Goal: Find specific page/section: Find specific page/section

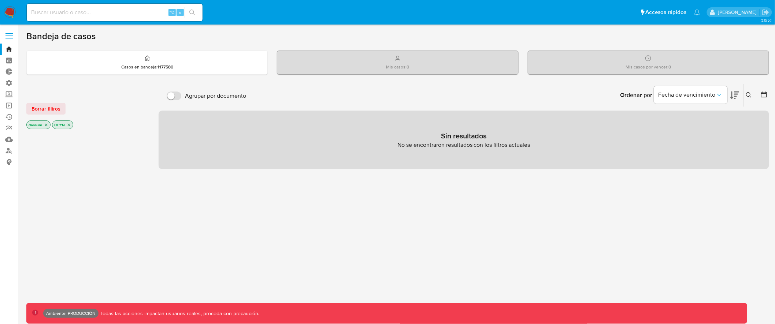
click at [14, 38] on label at bounding box center [9, 35] width 18 height 15
click at [0, 0] on input "checkbox" at bounding box center [0, 0] width 0 height 0
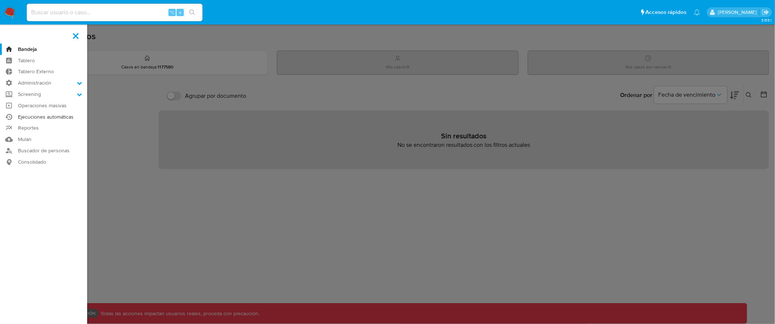
click at [44, 118] on link "Ejecuciones automáticas" at bounding box center [43, 116] width 87 height 11
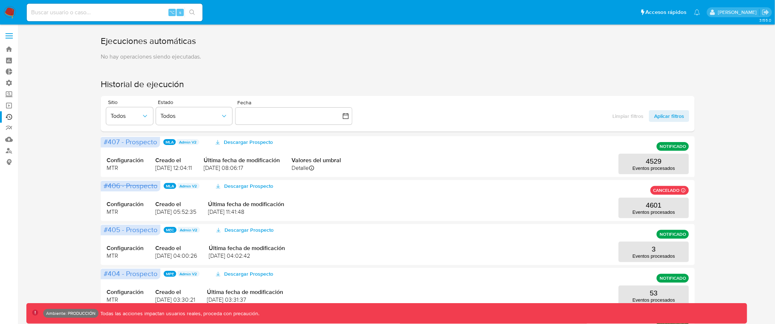
click at [10, 33] on span at bounding box center [8, 33] width 7 height 1
click at [0, 0] on input "checkbox" at bounding box center [0, 0] width 0 height 0
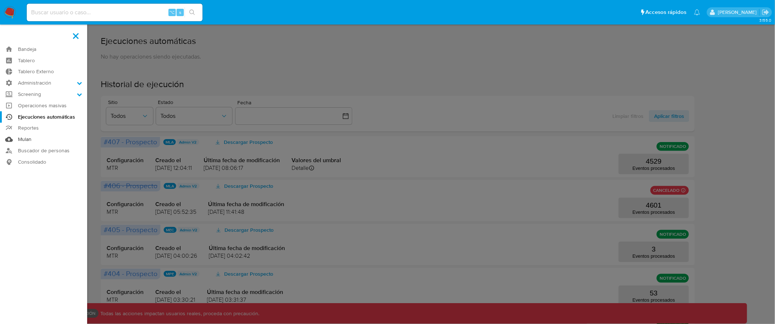
click at [22, 140] on link "Mulan" at bounding box center [43, 139] width 87 height 11
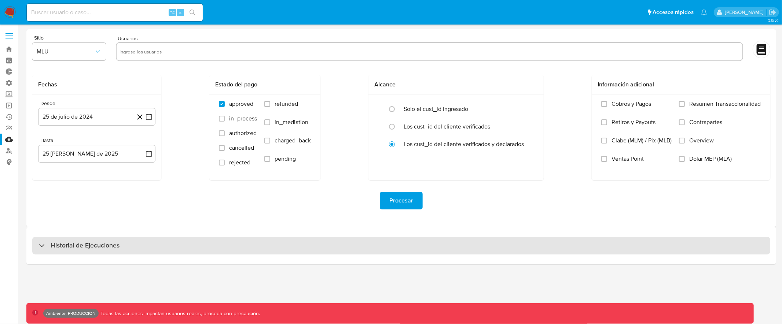
click at [303, 245] on div "Historial de Ejecuciones" at bounding box center [401, 246] width 738 height 18
select select "10"
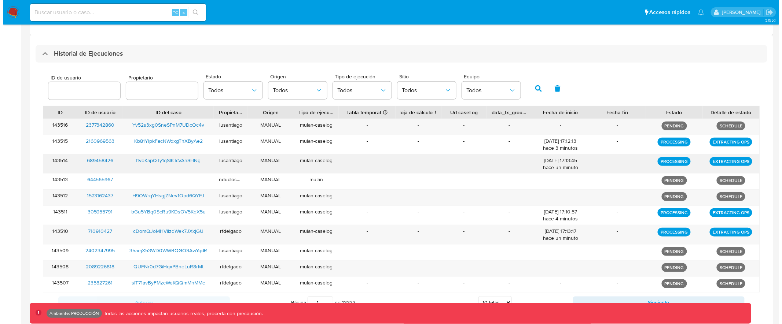
scroll to position [202, 0]
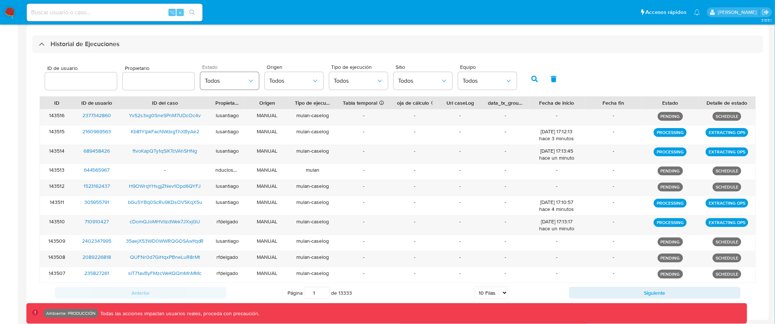
click at [238, 77] on span "Todos" at bounding box center [226, 80] width 43 height 7
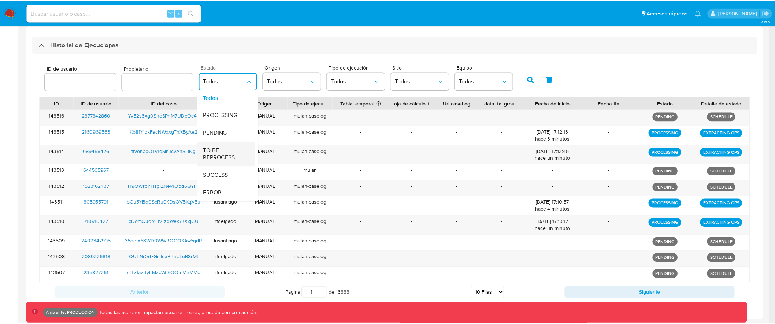
scroll to position [9, 0]
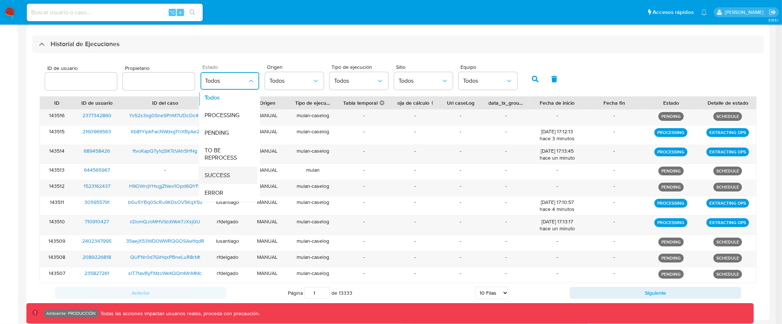
click at [225, 167] on div "SUCCESS" at bounding box center [226, 176] width 43 height 18
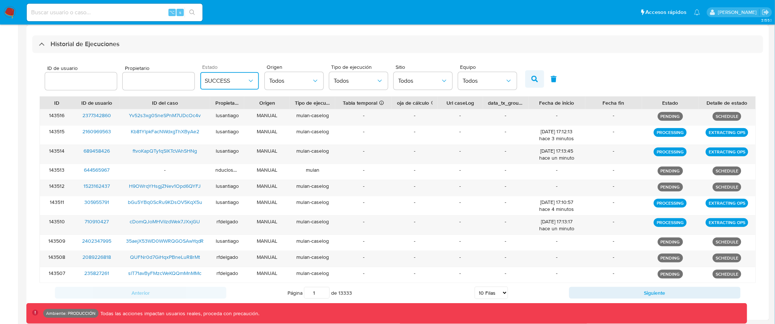
click at [532, 76] on icon "button" at bounding box center [535, 79] width 7 height 7
